Goal: Task Accomplishment & Management: Use online tool/utility

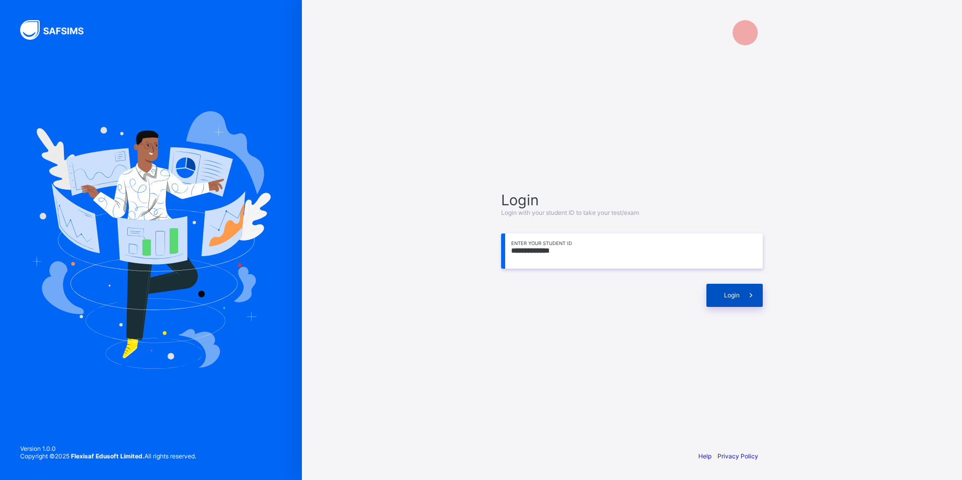
type input "**********"
click at [752, 306] on span at bounding box center [751, 295] width 23 height 23
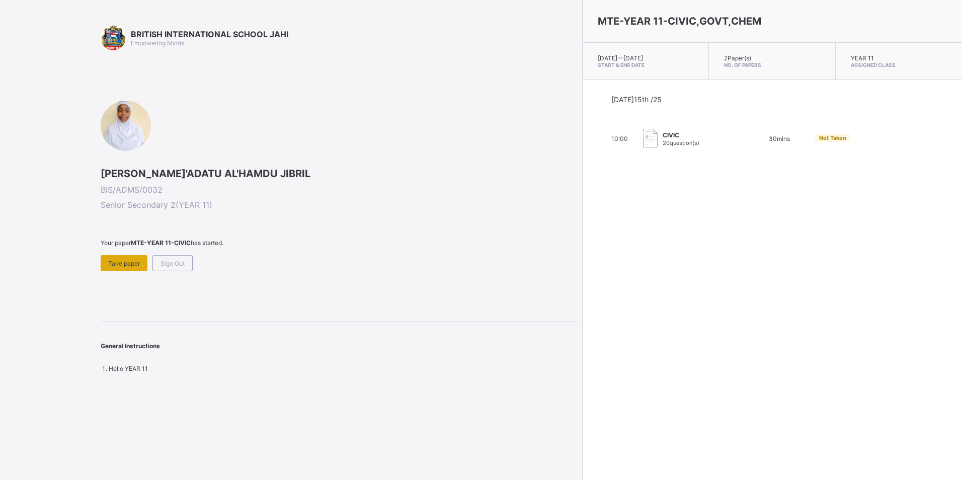
click at [124, 266] on span "Take paper" at bounding box center [124, 264] width 32 height 8
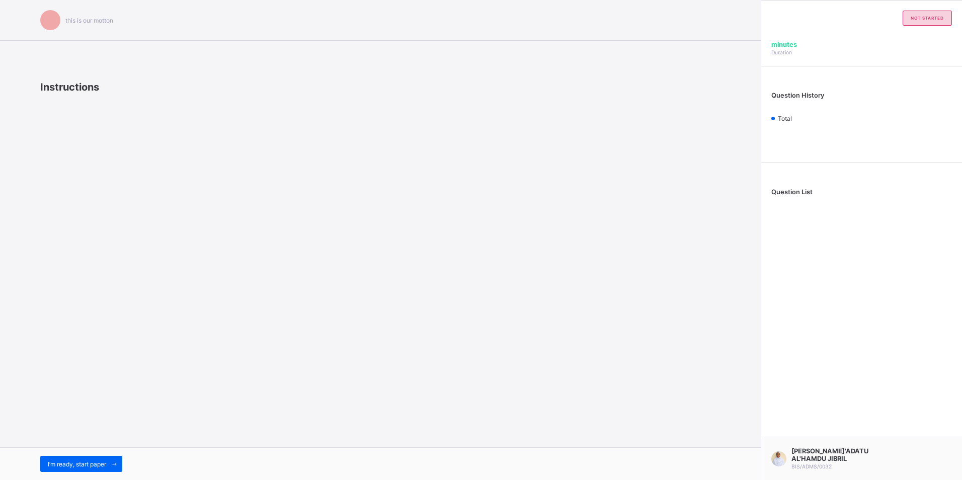
click at [114, 459] on span at bounding box center [114, 464] width 16 height 16
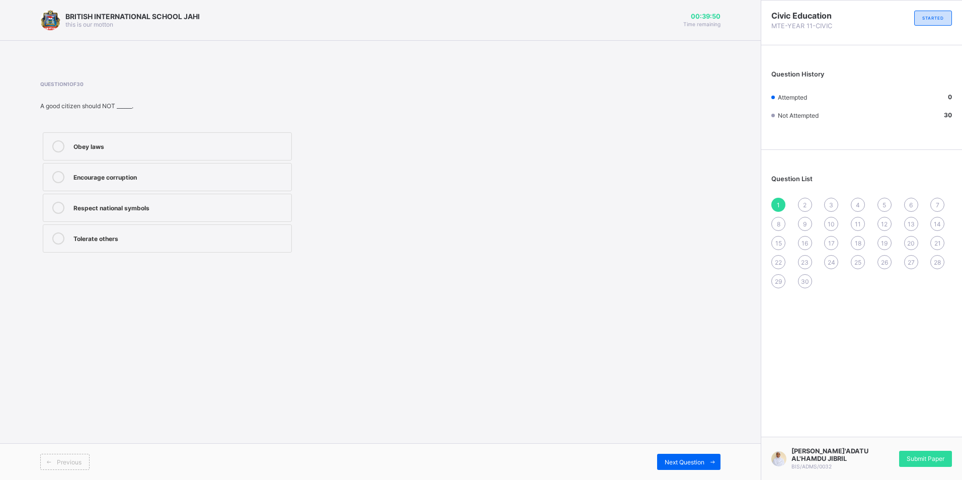
click at [132, 182] on div "Encourage corruption" at bounding box center [179, 177] width 213 height 12
click at [695, 463] on span "Next Question" at bounding box center [685, 462] width 40 height 8
click at [165, 172] on div "National integrity" at bounding box center [179, 176] width 213 height 10
click at [719, 466] on span at bounding box center [712, 462] width 16 height 16
click at [161, 153] on label "Inter-marriages" at bounding box center [167, 146] width 249 height 28
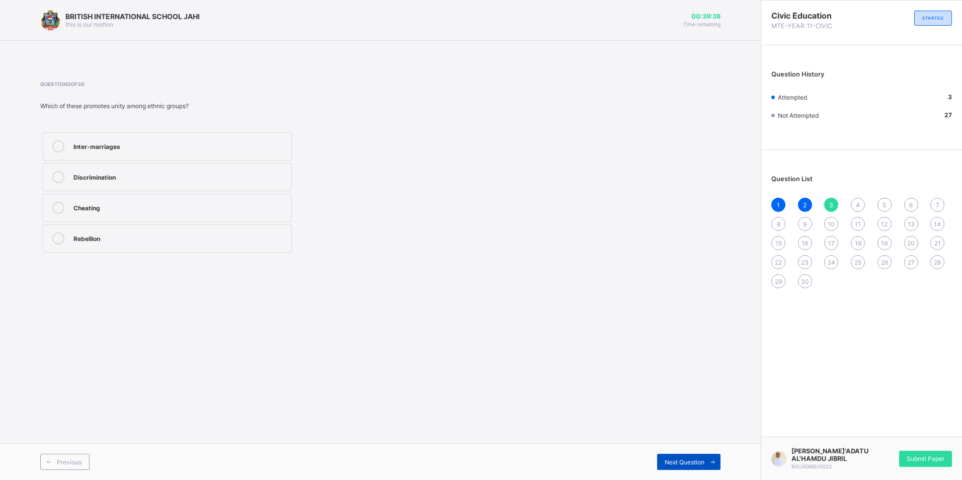
click at [679, 463] on span "Next Question" at bounding box center [685, 462] width 40 height 8
click at [124, 236] on div "National consciousness" at bounding box center [179, 237] width 213 height 10
click at [696, 457] on div "Next Question" at bounding box center [688, 462] width 63 height 16
click at [139, 236] on div "Honest" at bounding box center [179, 237] width 213 height 10
click at [700, 456] on div "Next Question" at bounding box center [688, 462] width 63 height 16
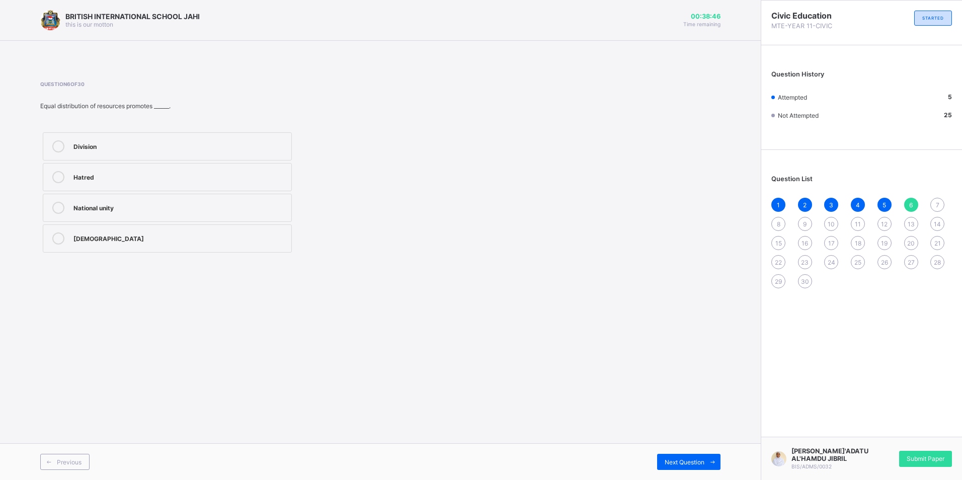
click at [126, 214] on label "National unity" at bounding box center [167, 208] width 249 height 28
click at [694, 456] on div "Next Question" at bounding box center [688, 462] width 63 height 16
click at [139, 183] on div "Unity" at bounding box center [179, 177] width 213 height 12
click at [698, 456] on div "Next Question" at bounding box center [688, 462] width 63 height 16
click at [150, 180] on div "Female genital mutilation" at bounding box center [179, 176] width 213 height 10
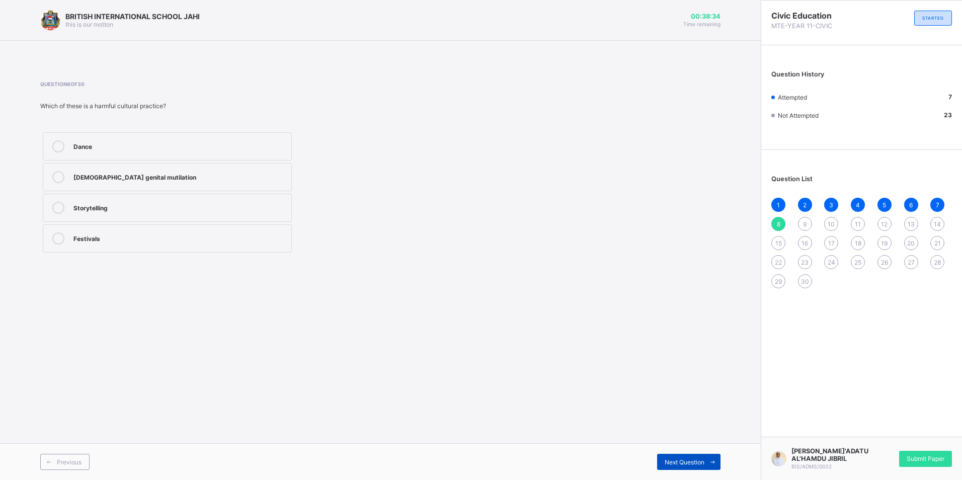
click at [689, 462] on span "Next Question" at bounding box center [685, 462] width 40 height 8
drag, startPoint x: 106, startPoint y: 210, endPoint x: 110, endPoint y: 219, distance: 9.9
click at [108, 217] on label "Tolerance" at bounding box center [167, 208] width 249 height 28
drag, startPoint x: 677, startPoint y: 451, endPoint x: 683, endPoint y: 468, distance: 18.6
click at [678, 455] on div "Previous Next Question" at bounding box center [380, 461] width 761 height 37
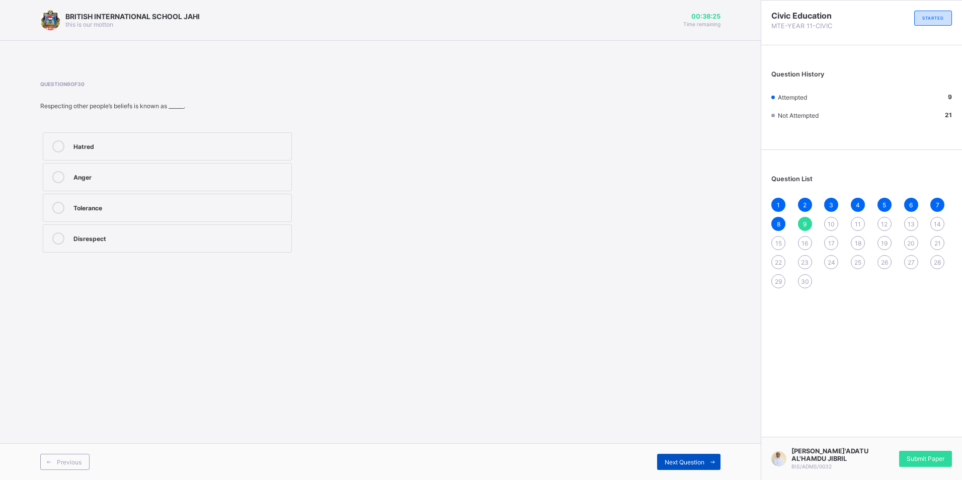
click at [683, 464] on span "Next Question" at bounding box center [685, 462] width 40 height 8
drag, startPoint x: 128, startPoint y: 149, endPoint x: 135, endPoint y: 154, distance: 9.0
click at [129, 150] on div "Identity" at bounding box center [179, 146] width 213 height 12
click at [679, 462] on span "Next Question" at bounding box center [685, 462] width 40 height 8
click at [91, 152] on div "NYSC" at bounding box center [179, 146] width 213 height 12
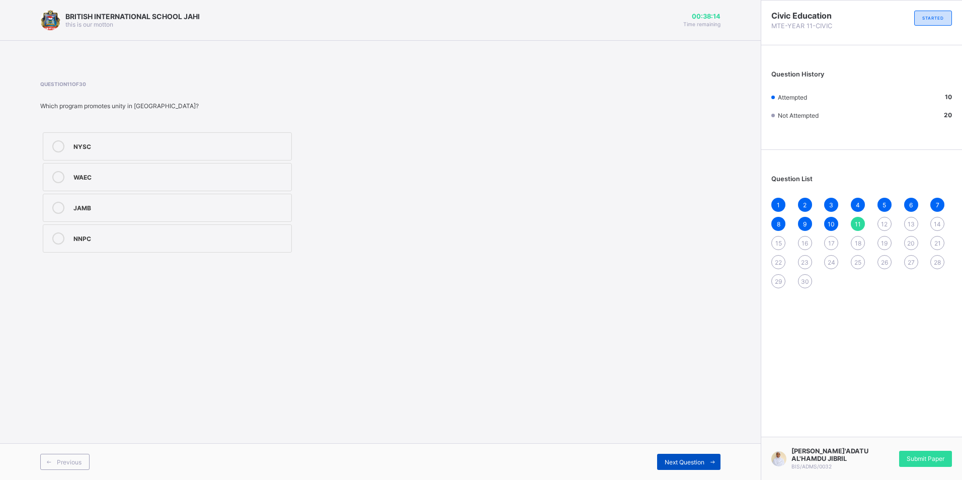
click at [702, 454] on div "Next Question" at bounding box center [688, 462] width 63 height 16
click at [110, 205] on div "Unity" at bounding box center [179, 207] width 213 height 10
click at [708, 467] on span at bounding box center [712, 462] width 16 height 16
click at [116, 150] on div "Accountability" at bounding box center [179, 145] width 213 height 10
click at [716, 468] on span at bounding box center [712, 462] width 16 height 16
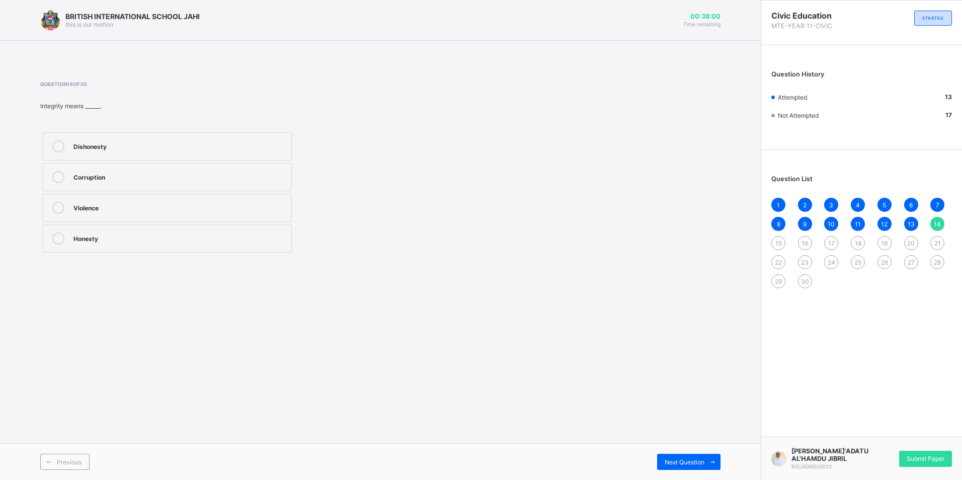
click at [97, 242] on div "Honesty" at bounding box center [179, 237] width 213 height 10
click at [693, 467] on div "Next Question" at bounding box center [688, 462] width 63 height 16
click at [145, 247] on label "National school uniform" at bounding box center [167, 238] width 249 height 28
click at [695, 467] on div "Next Question" at bounding box center [688, 462] width 63 height 16
click at [118, 176] on div "National symbols" at bounding box center [179, 176] width 213 height 10
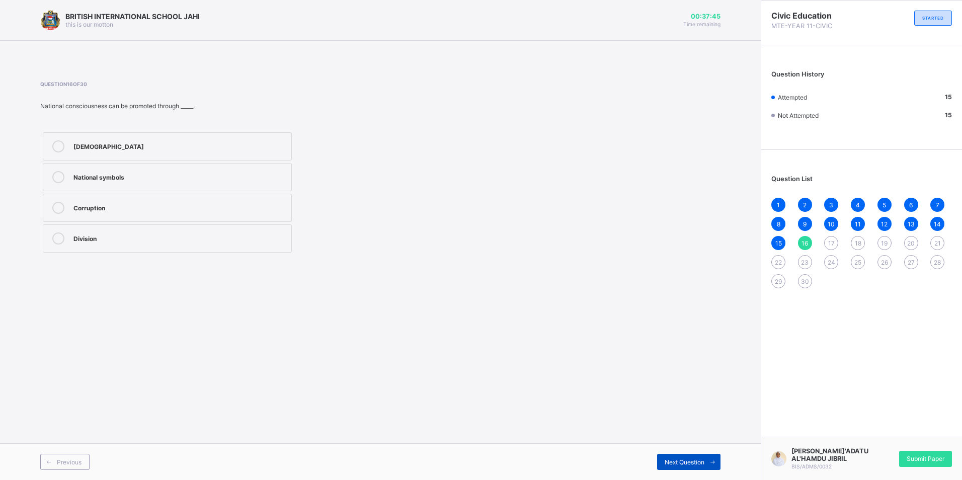
click at [663, 460] on div "Next Question" at bounding box center [688, 462] width 63 height 16
drag, startPoint x: 135, startPoint y: 257, endPoint x: 141, endPoint y: 243, distance: 15.1
click at [135, 256] on div "Question 17 of 30 Which of the following promotes culture through arts? Corrupt…" at bounding box center [380, 168] width 680 height 204
click at [141, 243] on div "Creativity" at bounding box center [179, 238] width 213 height 12
click at [699, 461] on span "Next Question" at bounding box center [685, 462] width 40 height 8
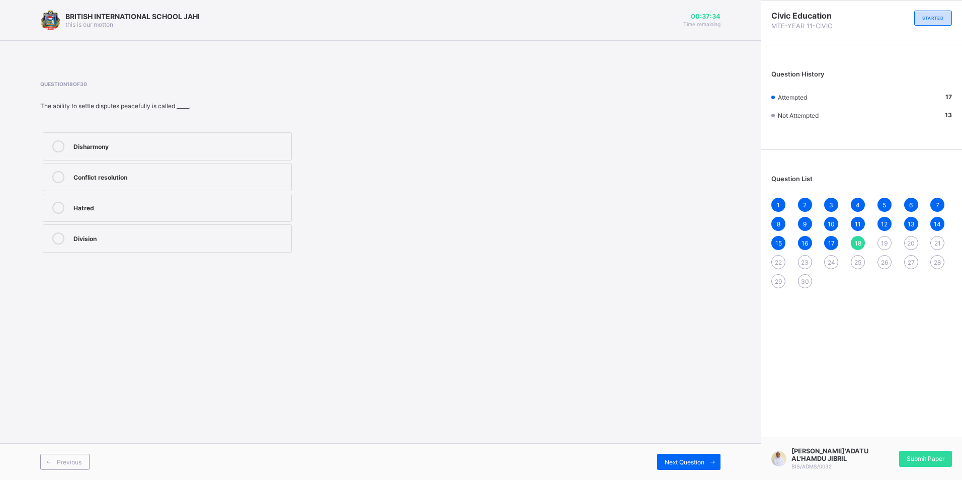
click at [110, 182] on div "Conflict resolution" at bounding box center [179, 177] width 213 height 12
click at [673, 463] on span "Next Question" at bounding box center [685, 462] width 40 height 8
click at [118, 188] on label "Tolerance" at bounding box center [167, 177] width 249 height 28
click at [703, 463] on span "Next Question" at bounding box center [685, 462] width 40 height 8
click at [111, 241] on div "rights and responsibilities" at bounding box center [179, 237] width 213 height 10
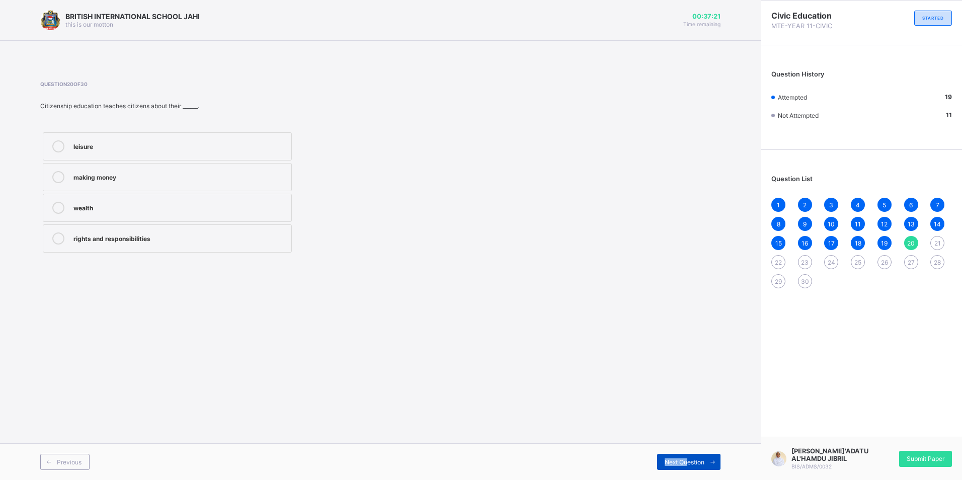
click at [688, 455] on div "Previous Next Question" at bounding box center [380, 461] width 761 height 37
click at [688, 455] on div "Next Question" at bounding box center [688, 462] width 63 height 16
drag, startPoint x: 163, startPoint y: 172, endPoint x: 296, endPoint y: 254, distance: 155.9
click at [165, 172] on div "To maintain peace and harmony" at bounding box center [179, 176] width 213 height 10
click at [689, 463] on span "Next Question" at bounding box center [685, 462] width 40 height 8
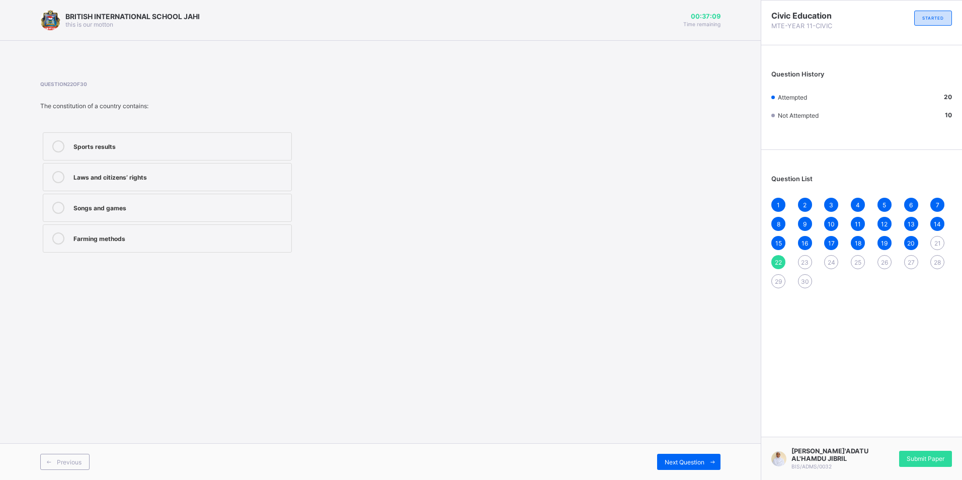
click at [116, 175] on div "Laws and citizens’ rights" at bounding box center [179, 176] width 213 height 10
click at [690, 464] on span "Next Question" at bounding box center [685, 462] width 40 height 8
drag, startPoint x: 90, startPoint y: 135, endPoint x: 96, endPoint y: 137, distance: 6.4
click at [96, 137] on label "Irresponsible" at bounding box center [167, 146] width 249 height 28
click at [133, 158] on label "Irresponsible" at bounding box center [167, 146] width 249 height 28
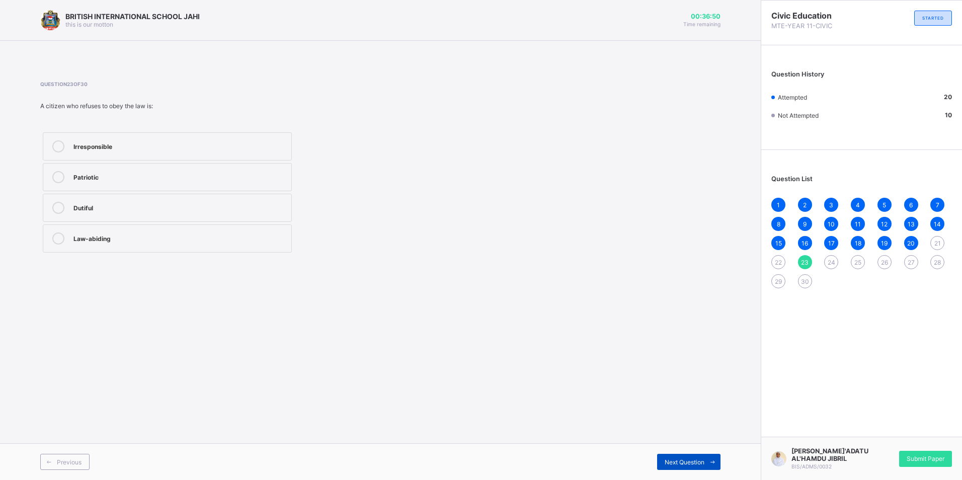
click at [713, 466] on span at bounding box center [712, 462] width 16 height 16
click at [779, 266] on div "22" at bounding box center [778, 262] width 14 height 14
click at [936, 241] on span "21" at bounding box center [937, 244] width 7 height 8
click at [831, 263] on span "24" at bounding box center [832, 263] width 8 height 8
click at [773, 263] on div "22" at bounding box center [778, 262] width 14 height 14
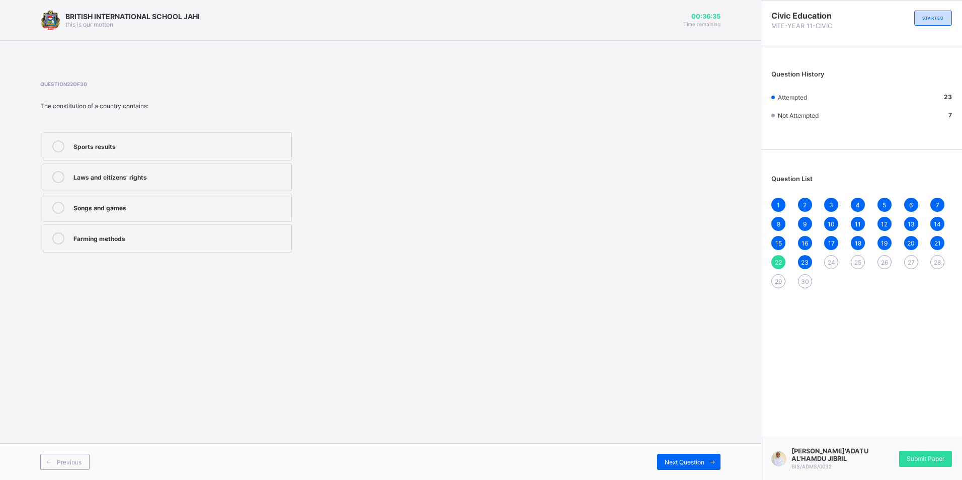
click at [931, 240] on div "21" at bounding box center [937, 243] width 14 height 14
click at [906, 247] on div "20" at bounding box center [911, 243] width 14 height 14
click at [827, 263] on div "24" at bounding box center [831, 262] width 14 height 14
click at [797, 266] on div "1 2 3 4 5 6 7 8 9 10 11 12 13 14 15 16 17 18 19 20 21 22 23 24 25 26 27 28 29 30" at bounding box center [861, 243] width 181 height 91
click at [799, 265] on div "1 2 3 4 5 6 7 8 9 10 11 12 13 14 15 16 17 18 19 20 21 22 23 24 25 26 27 28 29 30" at bounding box center [861, 243] width 181 height 91
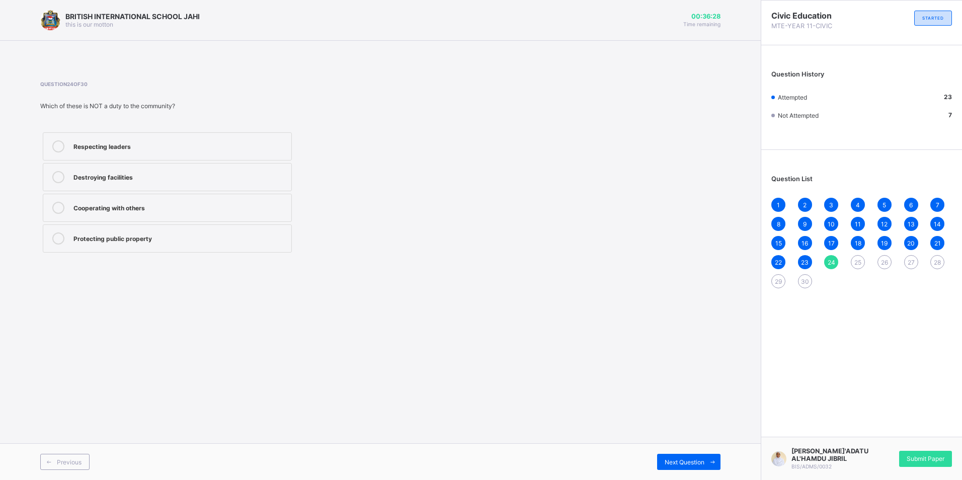
click at [801, 263] on div "23" at bounding box center [805, 262] width 14 height 14
click at [829, 263] on span "24" at bounding box center [832, 263] width 8 height 8
click at [120, 148] on div "Respecting leaders" at bounding box center [179, 145] width 213 height 10
click at [76, 176] on div "Destroying facilities" at bounding box center [179, 176] width 213 height 10
click at [685, 458] on span "Next Question" at bounding box center [685, 462] width 40 height 8
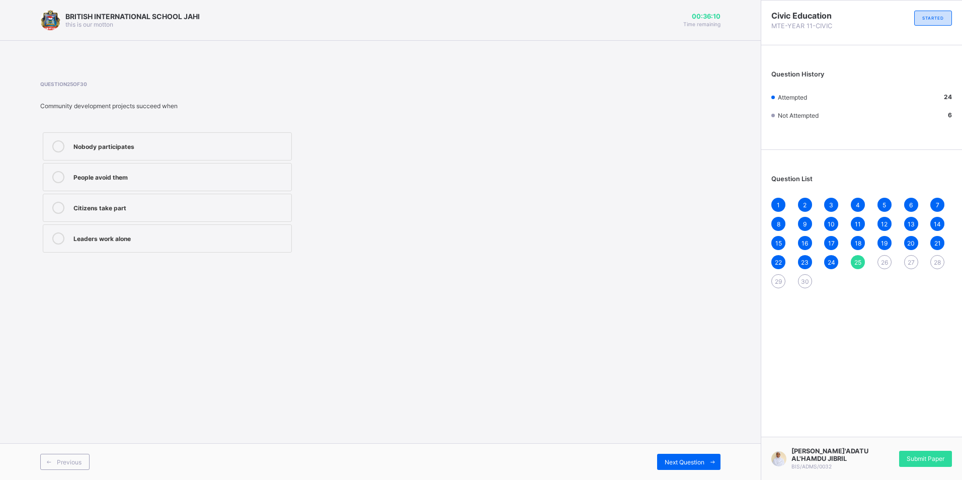
click at [142, 210] on div "Citizens take part" at bounding box center [179, 207] width 213 height 10
click at [684, 456] on div "Next Question" at bounding box center [688, 462] width 63 height 16
click at [150, 179] on div "Irresponsibility" at bounding box center [179, 176] width 213 height 10
click at [121, 246] on label "A citizen’s duty" at bounding box center [167, 238] width 249 height 28
click at [676, 459] on div "Next Question" at bounding box center [688, 462] width 63 height 16
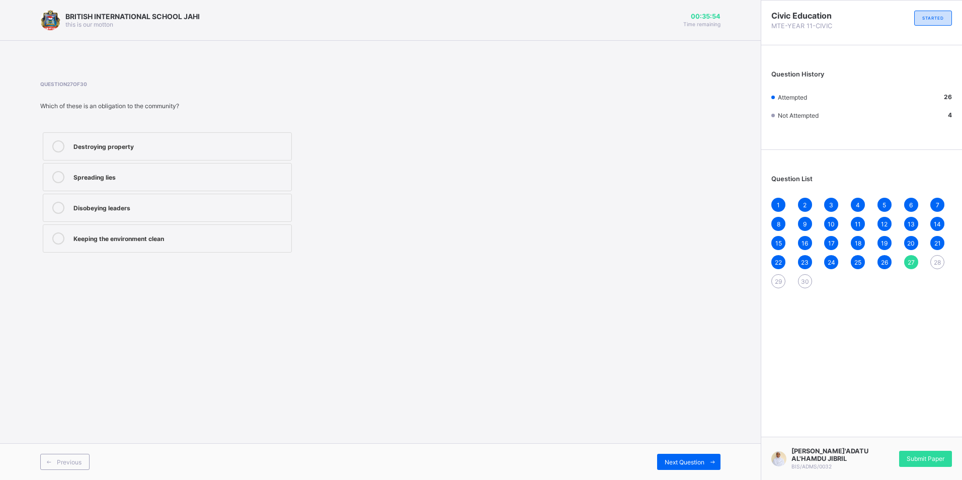
click at [131, 240] on div "Keeping the environment clean" at bounding box center [179, 237] width 213 height 10
click at [659, 460] on div "Next Question" at bounding box center [688, 462] width 63 height 16
click at [101, 173] on div "The state" at bounding box center [179, 176] width 213 height 10
click at [702, 465] on span "Next Question" at bounding box center [685, 462] width 40 height 8
click at [149, 204] on div "Obligation" at bounding box center [179, 207] width 213 height 10
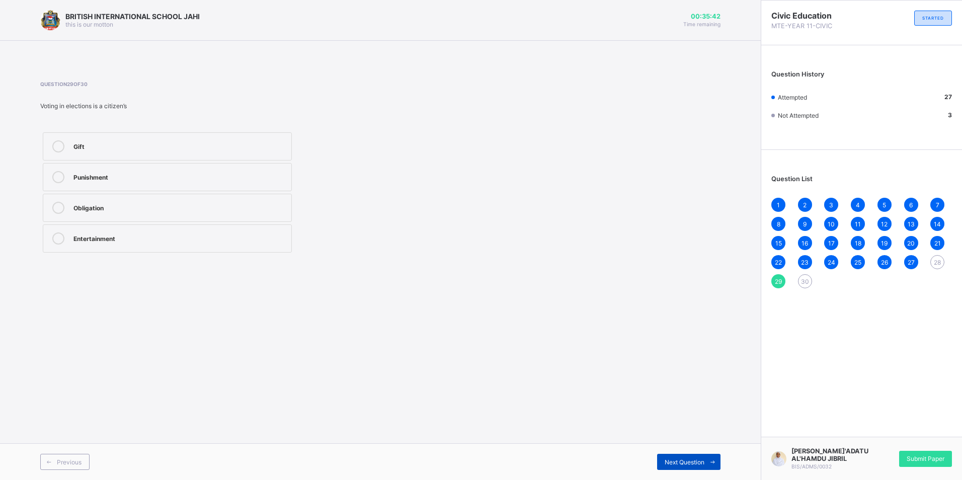
click at [689, 465] on span "Next Question" at bounding box center [685, 462] width 40 height 8
click at [128, 212] on div "Avoiding national service" at bounding box center [179, 208] width 213 height 12
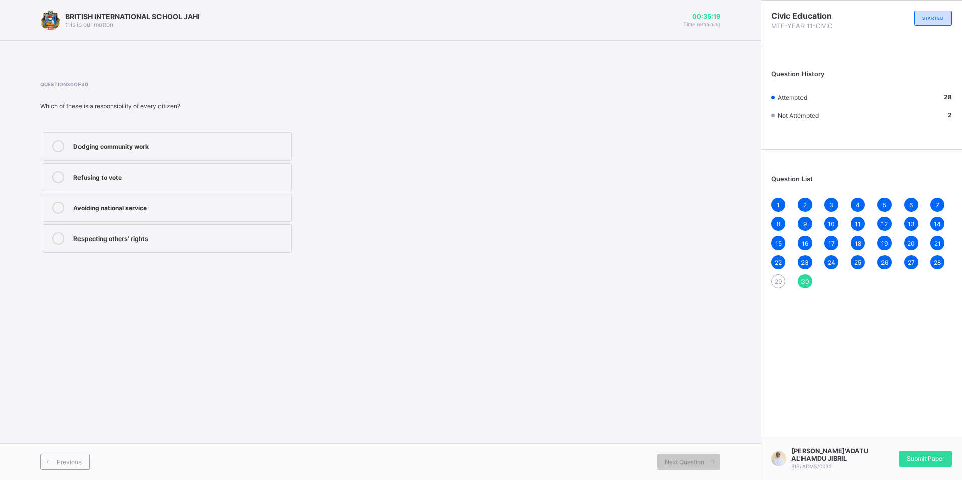
click at [131, 243] on div "Respecting others’ rights" at bounding box center [179, 238] width 213 height 12
click at [779, 281] on span "29" at bounding box center [778, 282] width 7 height 8
click at [185, 203] on div "Obligation" at bounding box center [179, 207] width 213 height 10
click at [797, 281] on div "1 2 3 4 5 6 7 8 9 10 11 12 13 14 15 16 17 18 19 20 21 22 23 24 25 26 27 28 29 30" at bounding box center [861, 243] width 181 height 91
click at [799, 281] on div "30" at bounding box center [805, 281] width 14 height 14
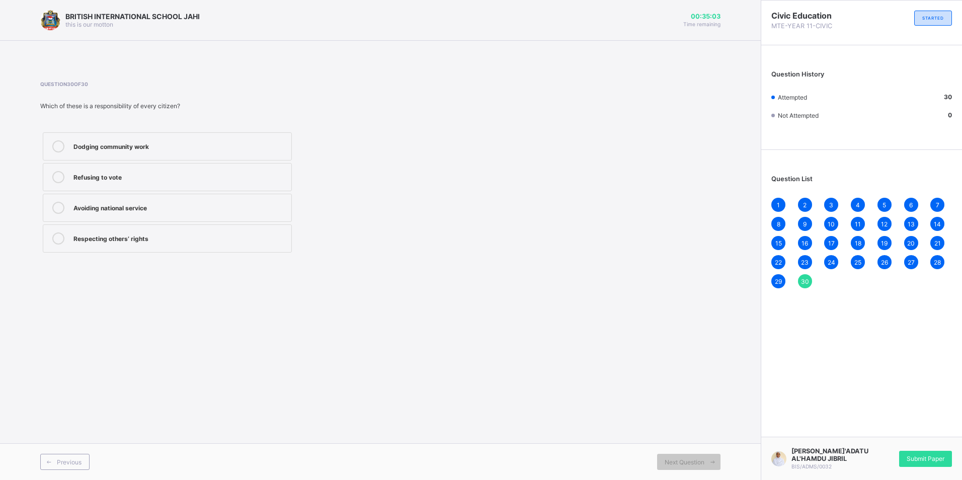
click at [129, 238] on div "Respecting others’ rights" at bounding box center [179, 237] width 213 height 10
click at [779, 286] on div "29" at bounding box center [778, 281] width 14 height 14
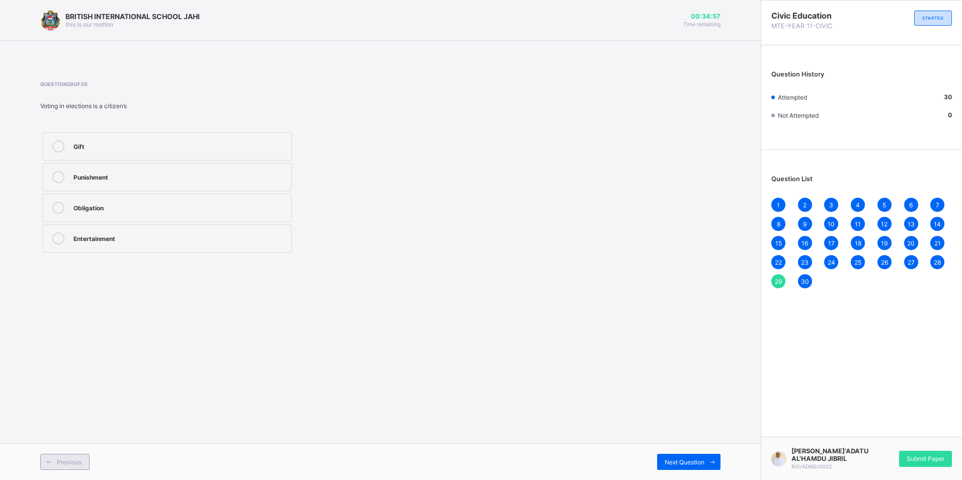
click at [44, 459] on span at bounding box center [49, 462] width 16 height 16
click at [48, 456] on span at bounding box center [49, 462] width 16 height 16
click at [97, 244] on div "A citizen’s duty" at bounding box center [179, 238] width 213 height 12
click at [66, 459] on span "Previous" at bounding box center [69, 462] width 25 height 8
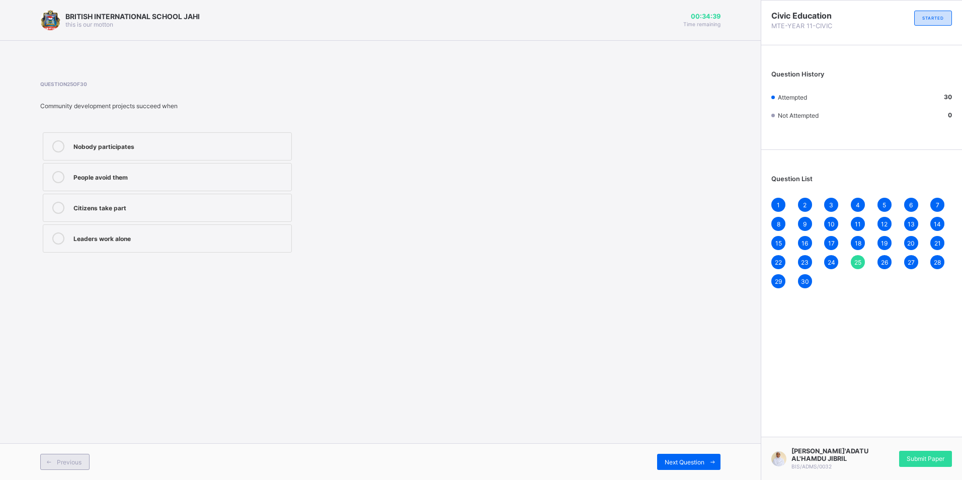
click at [61, 462] on span "Previous" at bounding box center [69, 462] width 25 height 8
click at [914, 456] on div "Submit Paper" at bounding box center [925, 459] width 53 height 16
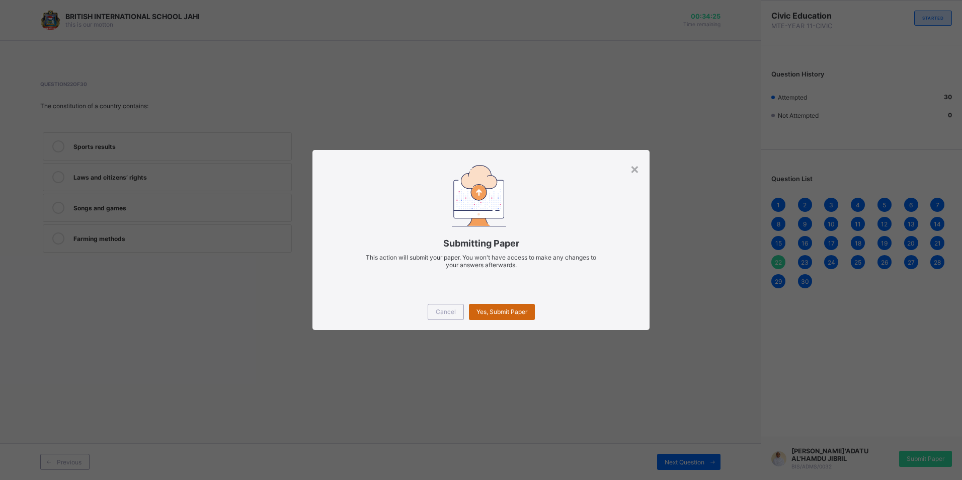
click at [488, 314] on span "Yes, Submit Paper" at bounding box center [502, 312] width 51 height 8
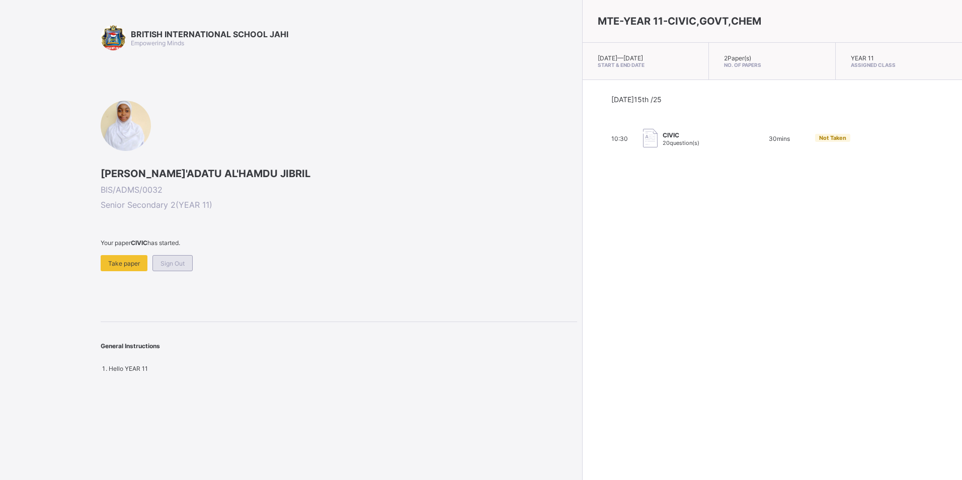
click at [179, 262] on span "Sign Out" at bounding box center [173, 264] width 24 height 8
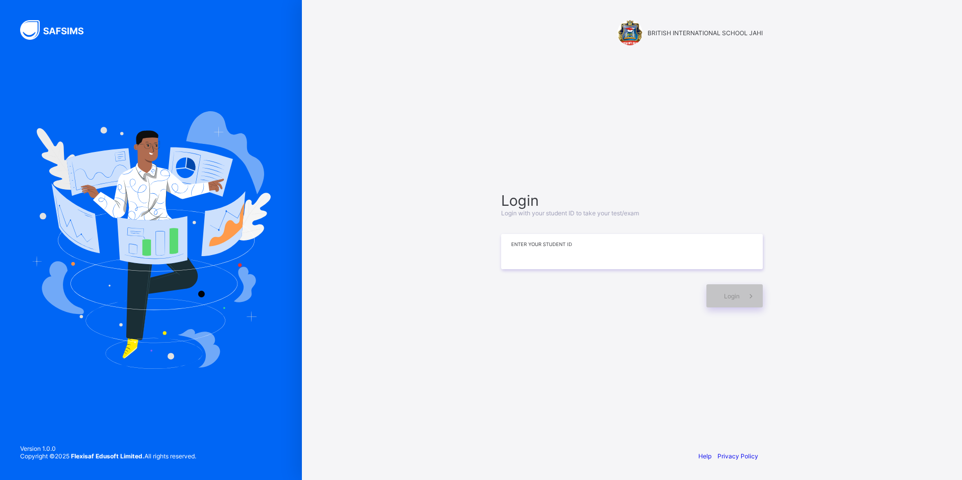
click at [517, 259] on input at bounding box center [632, 251] width 262 height 35
type input "**********"
click at [739, 295] on span "Login" at bounding box center [732, 296] width 16 height 8
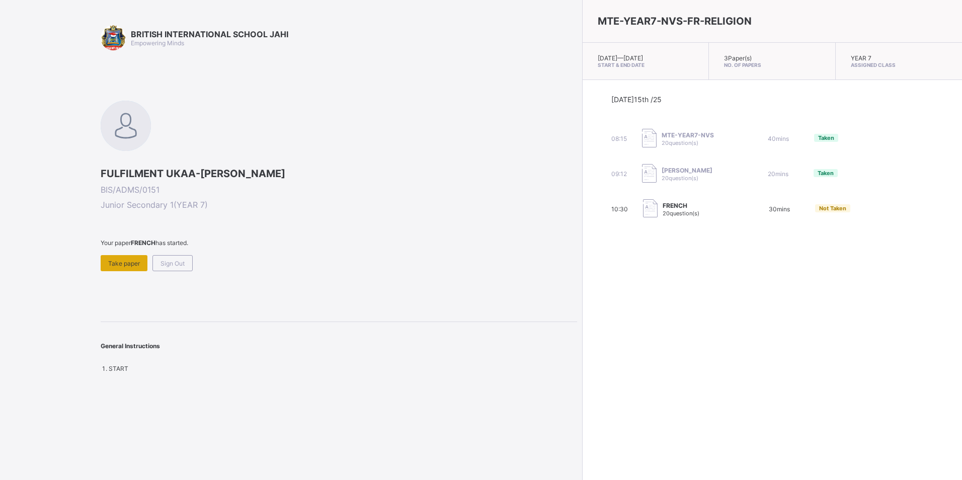
click at [120, 262] on span "Take paper" at bounding box center [124, 264] width 32 height 8
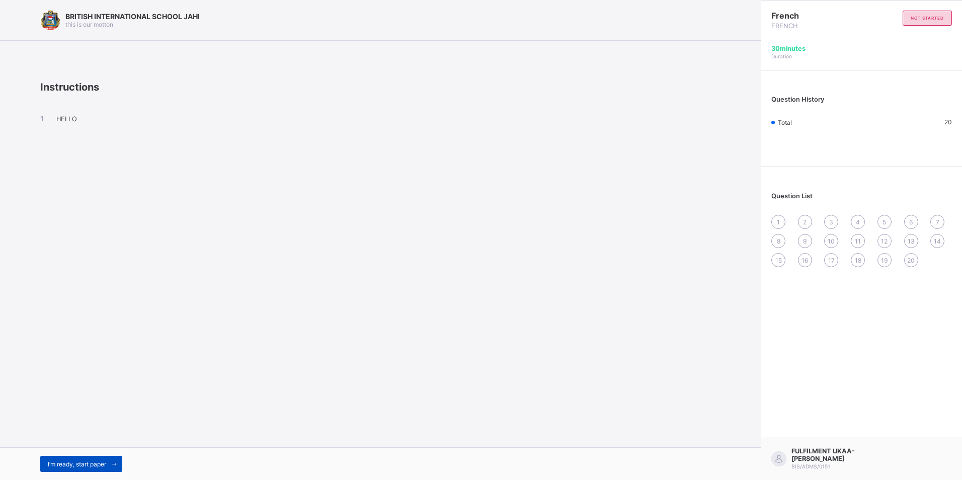
click at [91, 468] on div "I’m ready, start paper" at bounding box center [81, 464] width 82 height 16
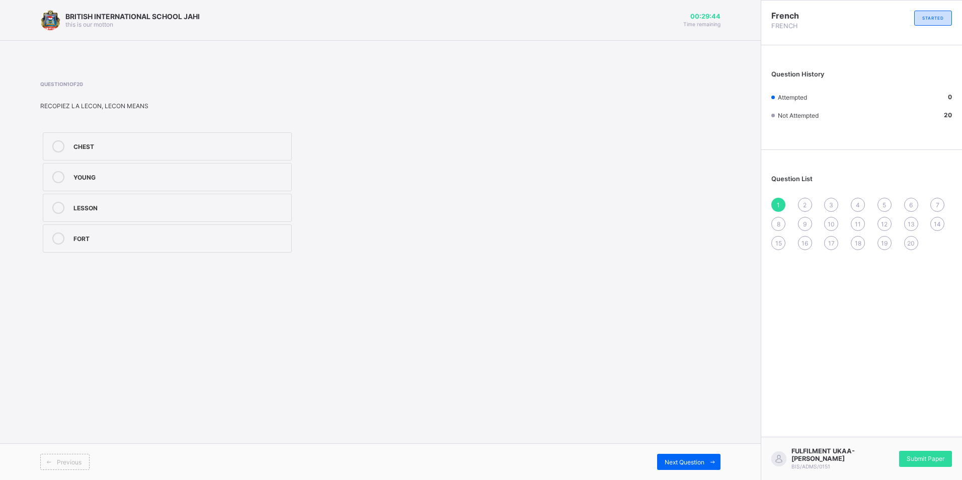
click at [185, 209] on div "LESSON" at bounding box center [179, 207] width 213 height 10
drag, startPoint x: 669, startPoint y: 454, endPoint x: 668, endPoint y: 464, distance: 10.6
click at [668, 464] on div "Next Question" at bounding box center [688, 462] width 63 height 16
click at [133, 202] on div "open the notebook" at bounding box center [179, 207] width 213 height 10
click at [686, 459] on span "Next Question" at bounding box center [685, 462] width 40 height 8
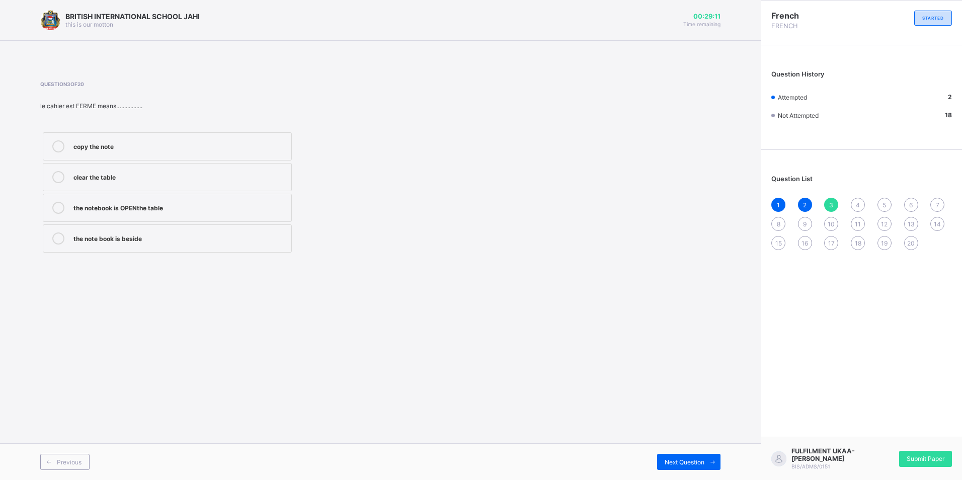
click at [231, 154] on label "copy the note" at bounding box center [167, 146] width 249 height 28
click at [674, 460] on span "Next Question" at bounding box center [685, 462] width 40 height 8
click at [135, 181] on div "65" at bounding box center [179, 177] width 213 height 12
click at [713, 456] on span at bounding box center [712, 462] width 16 height 16
drag, startPoint x: 251, startPoint y: 248, endPoint x: 294, endPoint y: 268, distance: 47.3
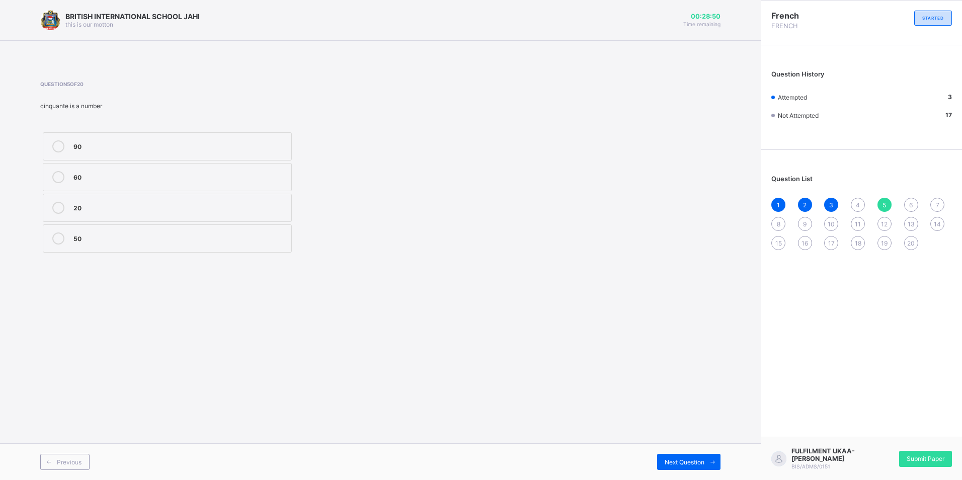
click at [286, 269] on div "Question 5 of 20 cinquante is a number 90 60 20 50" at bounding box center [380, 168] width 680 height 204
click at [285, 234] on div "50" at bounding box center [179, 237] width 213 height 10
click at [678, 457] on div "Next Question" at bounding box center [688, 462] width 63 height 16
click at [118, 239] on div "49" at bounding box center [179, 237] width 213 height 10
click at [665, 458] on span "Next Question" at bounding box center [685, 462] width 40 height 8
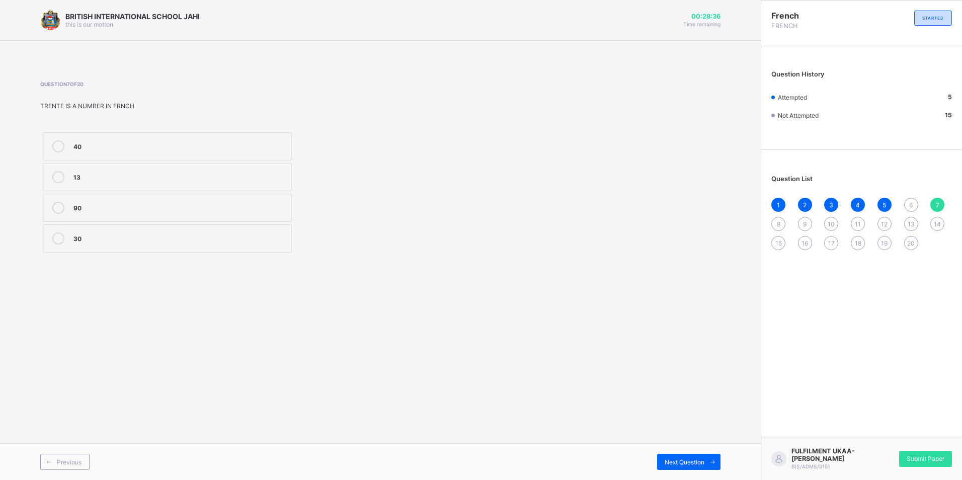
click at [204, 235] on div "30" at bounding box center [179, 237] width 213 height 10
click at [687, 459] on span "Next Question" at bounding box center [685, 462] width 40 height 8
click at [106, 214] on label "BONSOIR" at bounding box center [167, 208] width 249 height 28
click at [692, 461] on span "Next Question" at bounding box center [685, 462] width 40 height 8
click at [158, 141] on div "BONJOUR" at bounding box center [179, 145] width 213 height 10
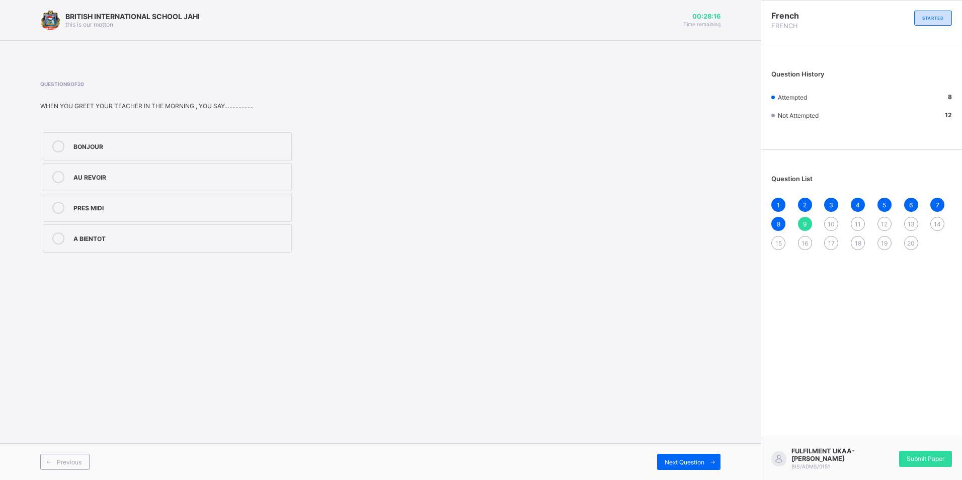
click at [681, 452] on div "Previous Next Question" at bounding box center [380, 461] width 761 height 37
click at [682, 466] on div "Next Question" at bounding box center [688, 462] width 63 height 16
drag, startPoint x: 109, startPoint y: 149, endPoint x: 113, endPoint y: 159, distance: 9.7
click at [109, 153] on label "21" at bounding box center [167, 146] width 249 height 28
click at [714, 461] on icon at bounding box center [713, 462] width 8 height 7
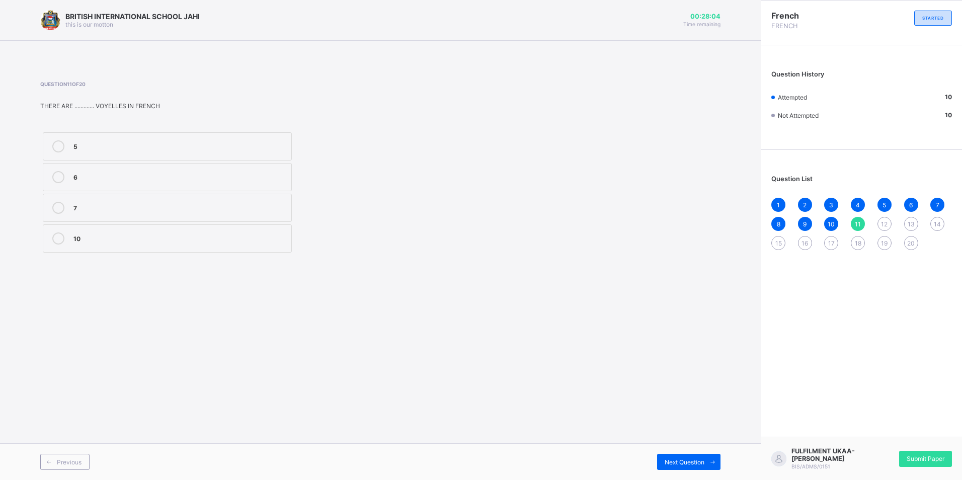
click at [217, 145] on div "5" at bounding box center [179, 145] width 213 height 10
click at [679, 455] on div "Next Question" at bounding box center [688, 462] width 63 height 16
click at [104, 147] on div "26" at bounding box center [179, 145] width 213 height 10
click at [669, 458] on span "Next Question" at bounding box center [685, 462] width 40 height 8
click at [119, 177] on div "X" at bounding box center [179, 176] width 213 height 10
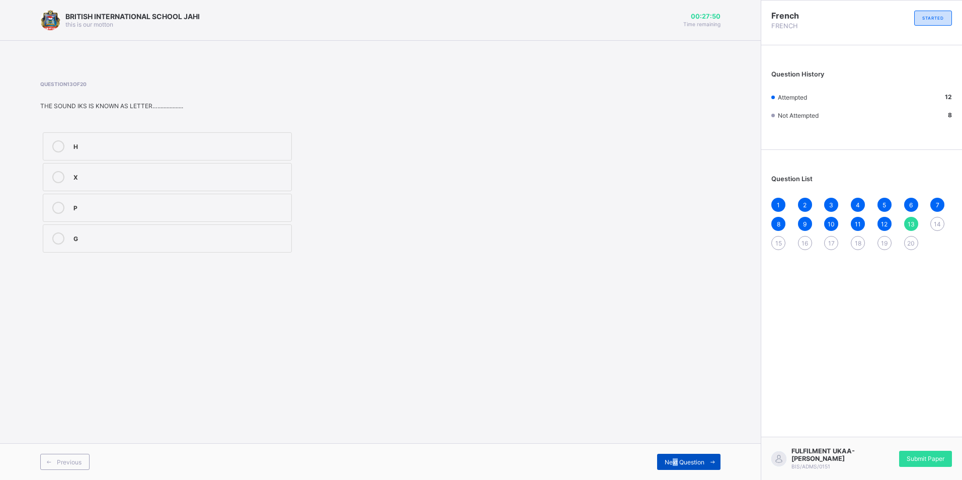
click at [673, 463] on span "Next Question" at bounding box center [685, 462] width 40 height 8
click at [147, 213] on label "H" at bounding box center [167, 208] width 249 height 28
click at [706, 458] on span at bounding box center [712, 462] width 16 height 16
click at [137, 148] on div "bonne nuit" at bounding box center [179, 145] width 213 height 10
click at [684, 466] on div "Next Question" at bounding box center [688, 462] width 63 height 16
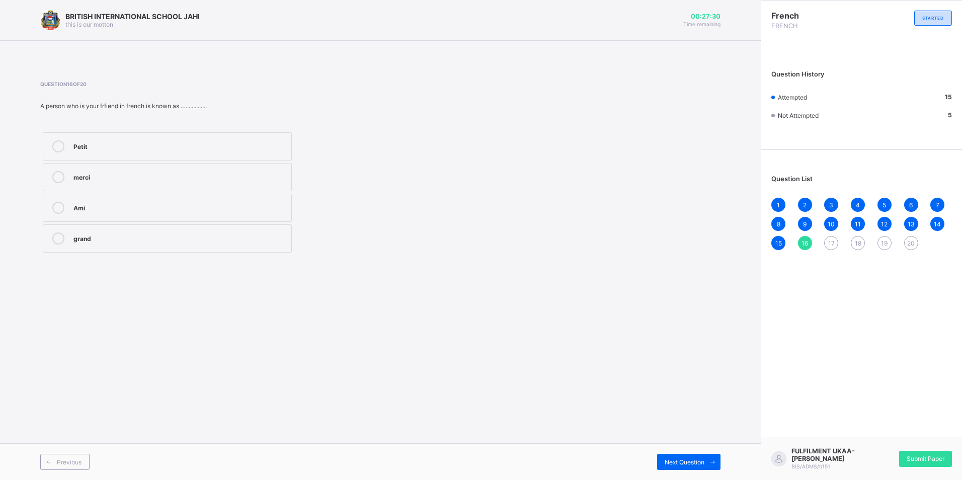
click at [217, 208] on div "Ami" at bounding box center [179, 207] width 213 height 10
click at [687, 461] on span "Next Question" at bounding box center [685, 462] width 40 height 8
click at [220, 228] on label "banquer" at bounding box center [167, 238] width 249 height 28
drag, startPoint x: 667, startPoint y: 441, endPoint x: 671, endPoint y: 448, distance: 8.4
click at [669, 443] on div "BRITISH INTERNATIONAL SCHOOL JAHI this is our motton 00:27:19 Time remaining Qu…" at bounding box center [380, 240] width 761 height 480
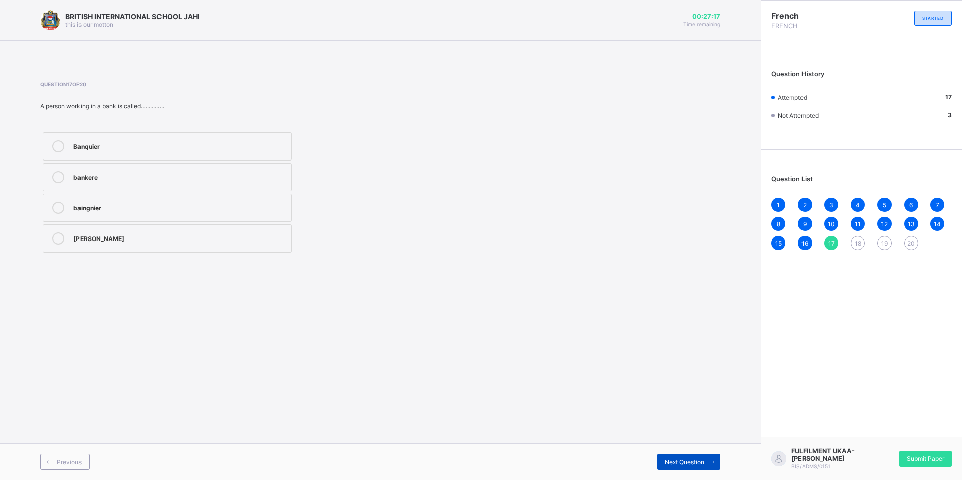
click at [668, 462] on span "Next Question" at bounding box center [685, 462] width 40 height 8
click at [178, 177] on div "G" at bounding box center [179, 176] width 213 height 10
click at [678, 464] on span "Next Question" at bounding box center [685, 462] width 40 height 8
click at [168, 150] on div "Mali" at bounding box center [179, 145] width 213 height 10
drag, startPoint x: 690, startPoint y: 463, endPoint x: 686, endPoint y: 468, distance: 6.1
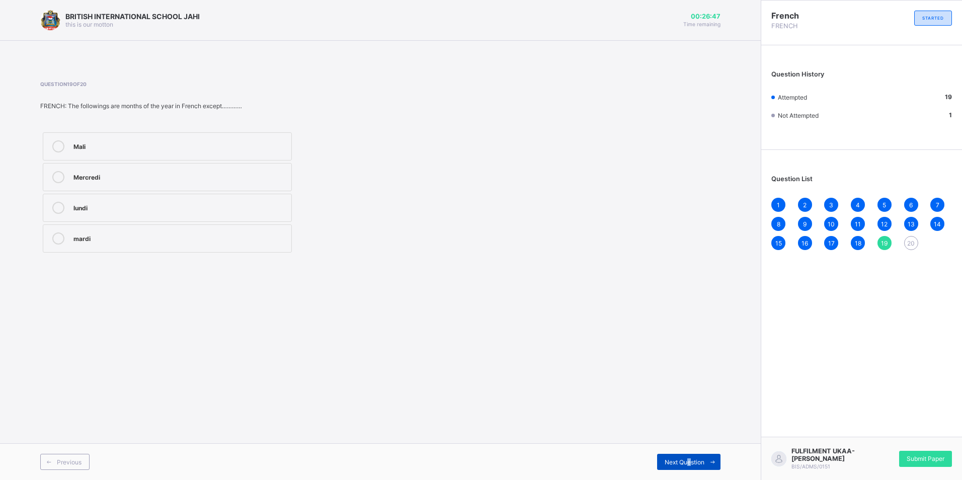
click at [686, 468] on div "Next Question" at bounding box center [688, 462] width 63 height 16
click at [99, 172] on div "Aurévoir" at bounding box center [179, 176] width 213 height 10
click at [916, 462] on span "Submit Paper" at bounding box center [926, 459] width 38 height 8
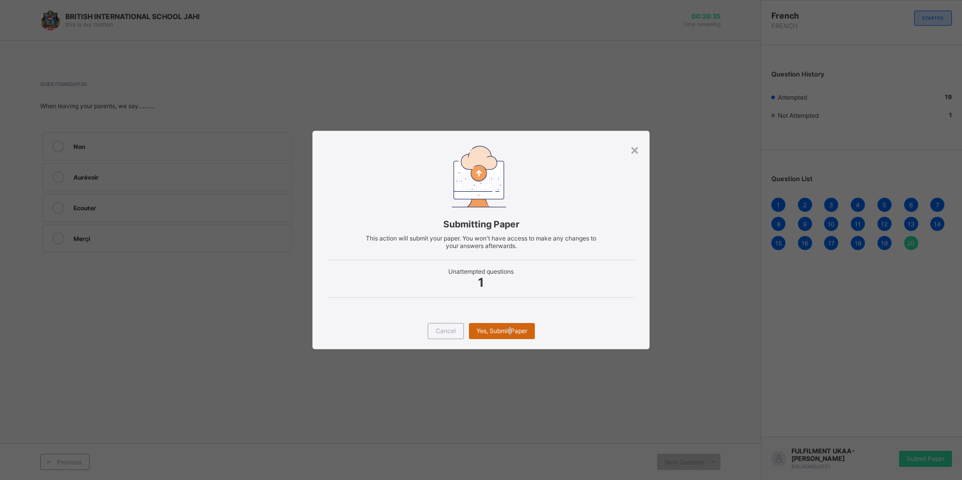
click at [510, 330] on span "Yes, Submit Paper" at bounding box center [502, 331] width 51 height 8
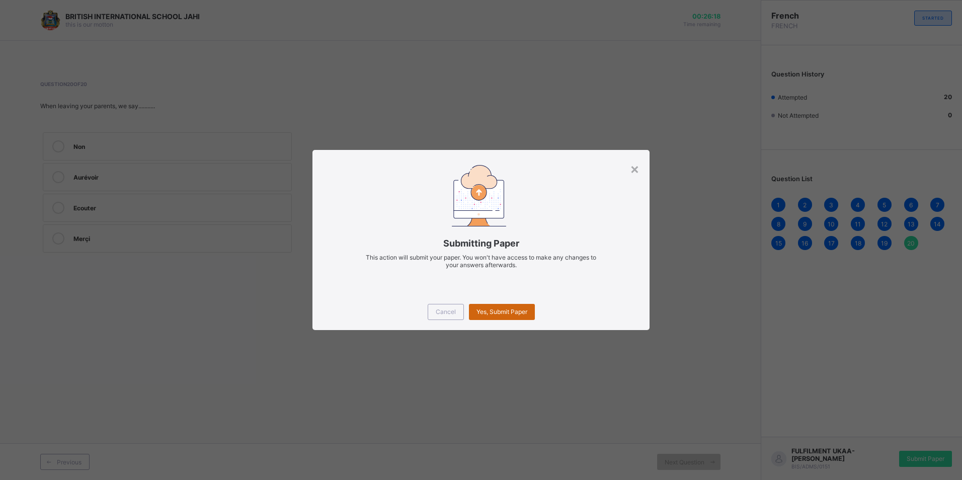
click at [527, 308] on span "Yes, Submit Paper" at bounding box center [502, 312] width 51 height 8
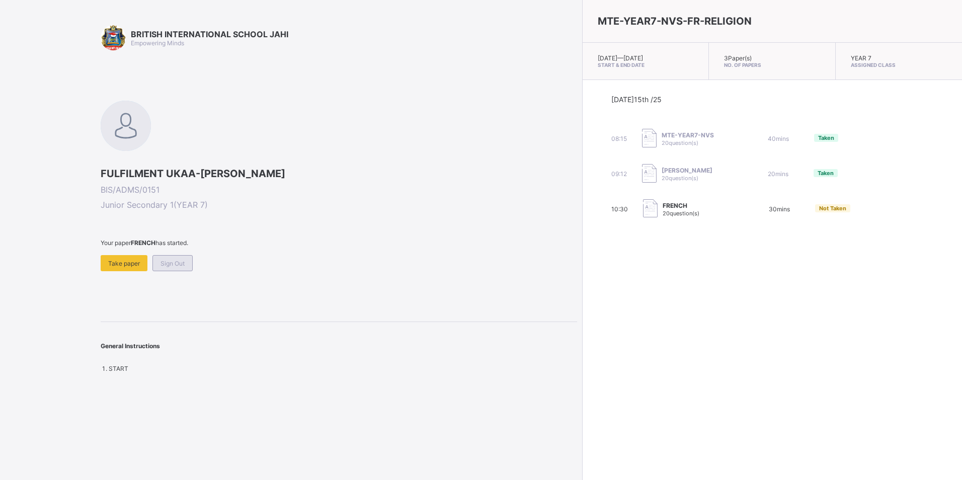
click at [154, 265] on div "Sign Out" at bounding box center [172, 263] width 40 height 16
click at [125, 258] on span "Sign Out" at bounding box center [121, 256] width 24 height 8
